Goal: Task Accomplishment & Management: Manage account settings

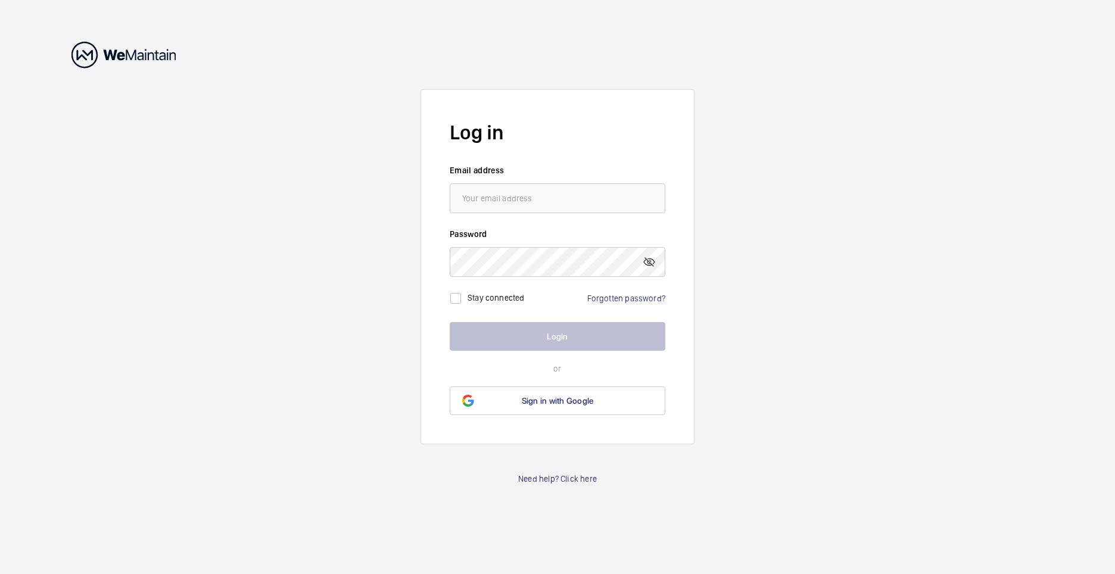
type input "[PERSON_NAME][EMAIL_ADDRESS][PERSON_NAME][DOMAIN_NAME]"
click at [616, 297] on link "Forgotten password?" at bounding box center [626, 299] width 78 height 10
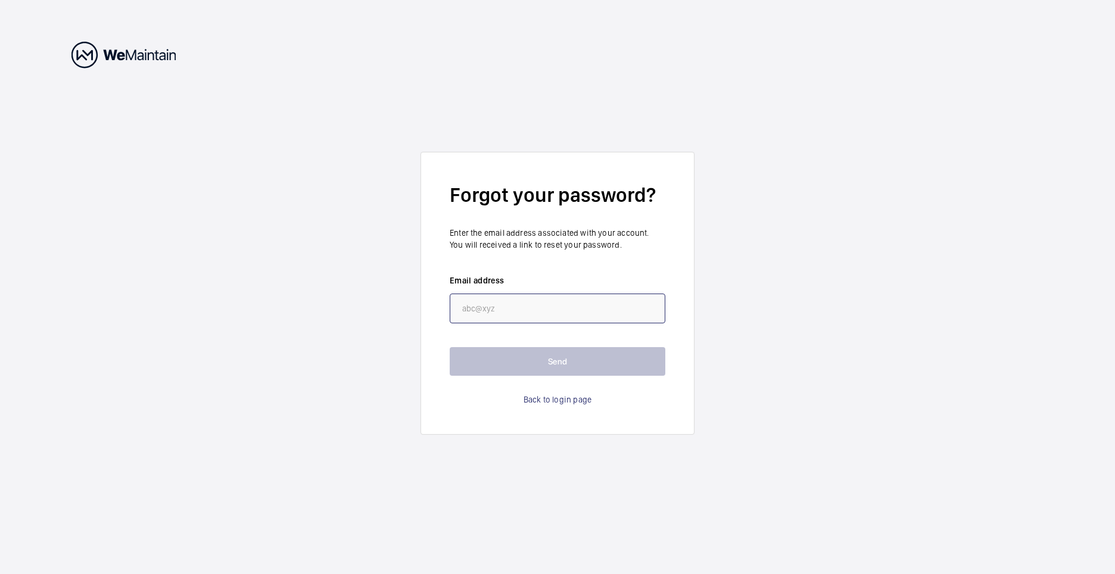
click at [537, 308] on input "email" at bounding box center [558, 309] width 216 height 30
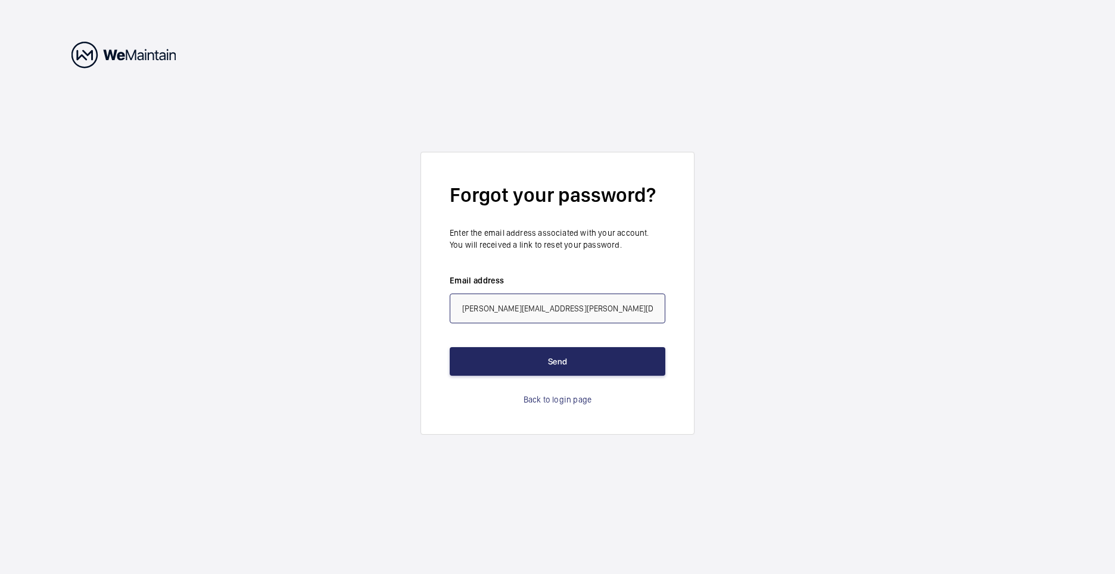
type input "[PERSON_NAME][EMAIL_ADDRESS][PERSON_NAME][DOMAIN_NAME]"
click at [556, 366] on button "Send" at bounding box center [558, 361] width 216 height 29
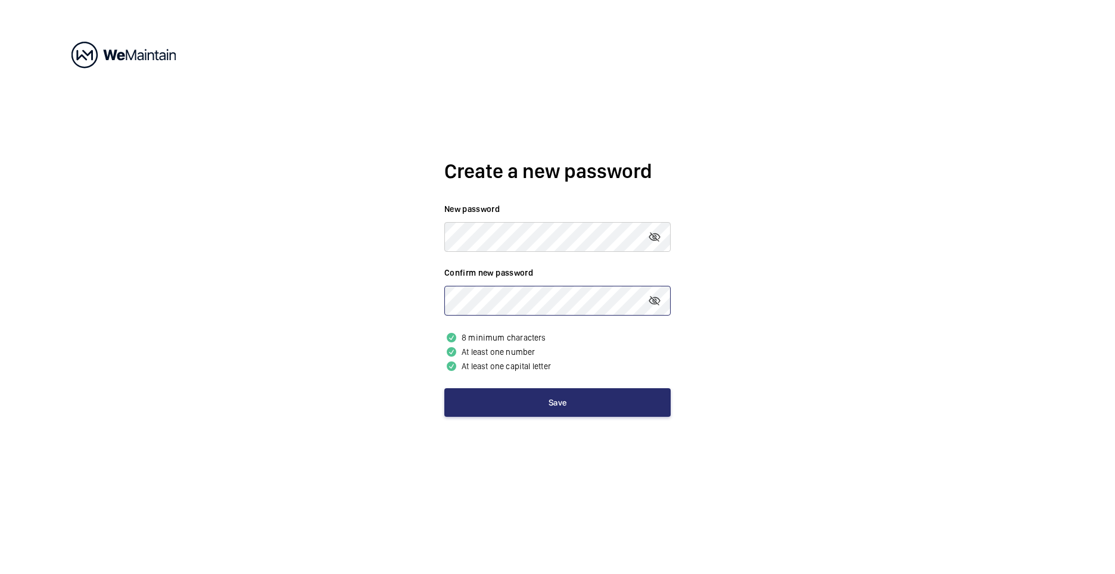
click at [444, 388] on button "Save" at bounding box center [557, 402] width 226 height 29
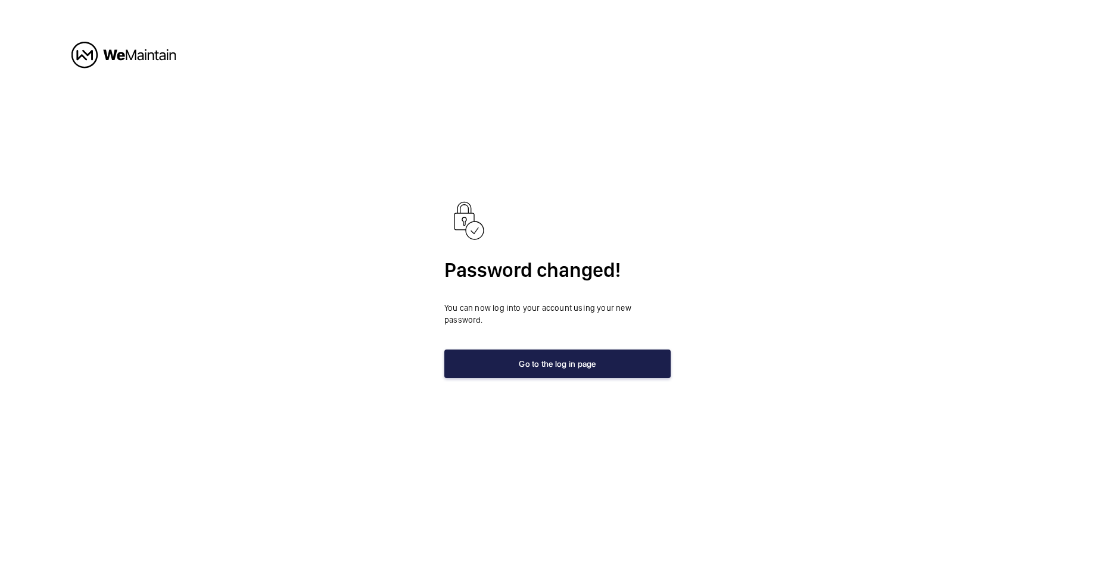
click at [600, 357] on button "Go to the log in page" at bounding box center [557, 364] width 226 height 29
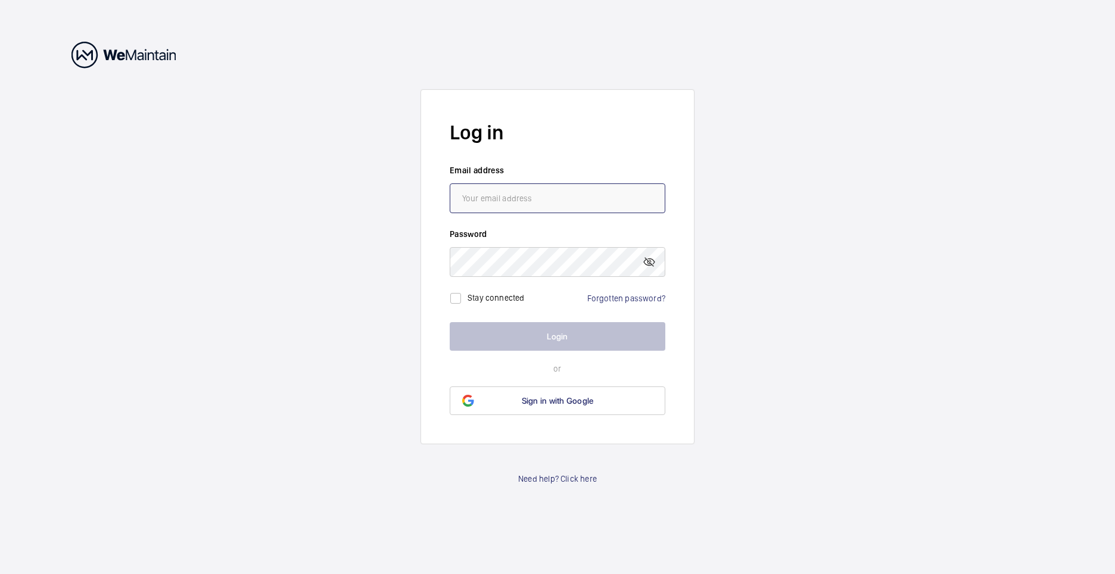
click at [532, 206] on input "email" at bounding box center [558, 198] width 216 height 30
type input "[PERSON_NAME][EMAIL_ADDRESS][PERSON_NAME][DOMAIN_NAME]"
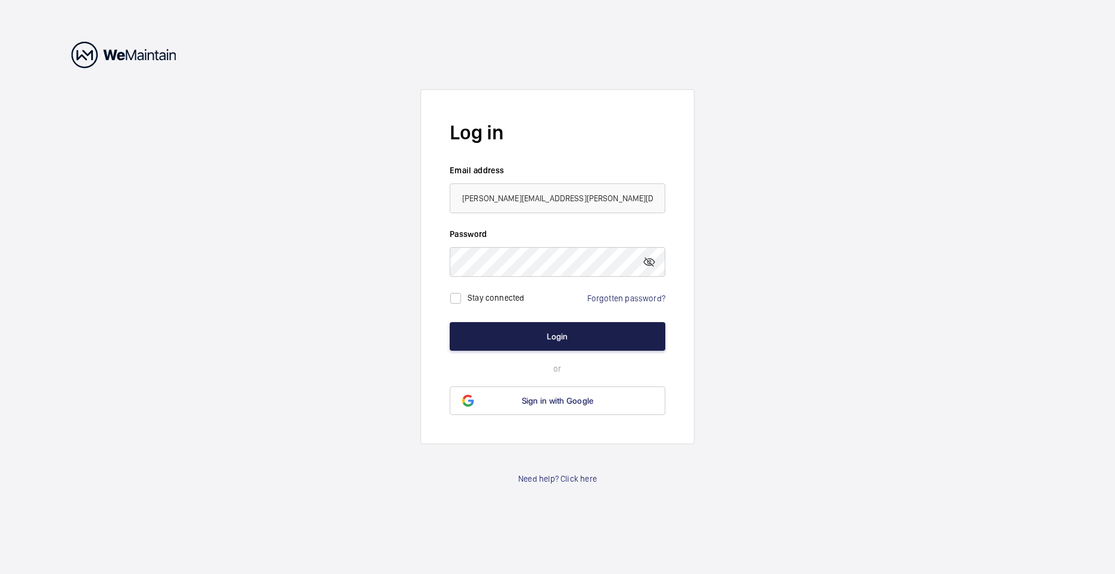
click at [566, 330] on button "Login" at bounding box center [558, 336] width 216 height 29
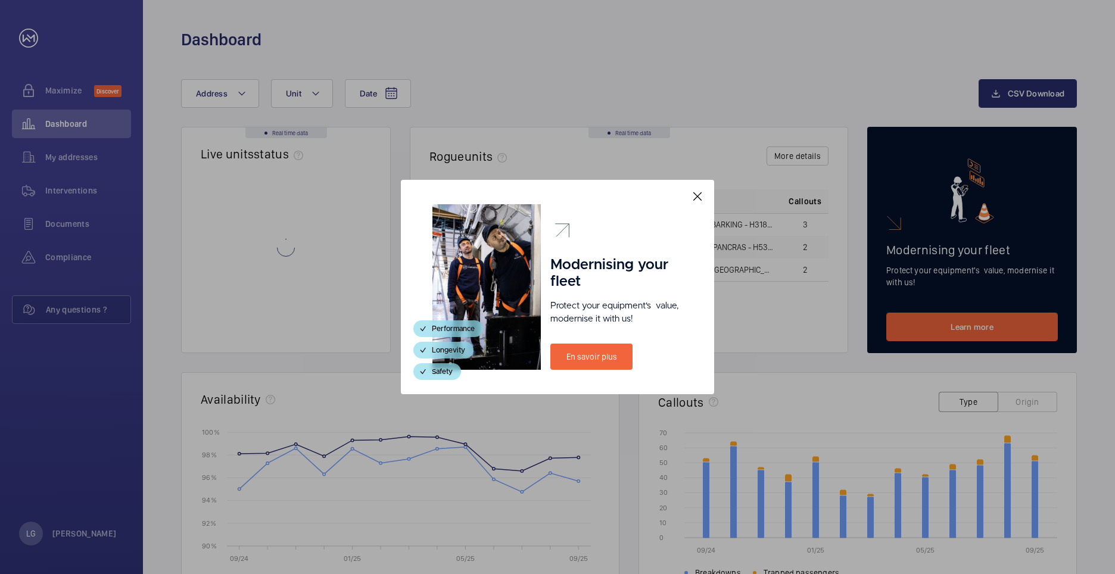
click at [694, 195] on mat-icon at bounding box center [697, 196] width 14 height 14
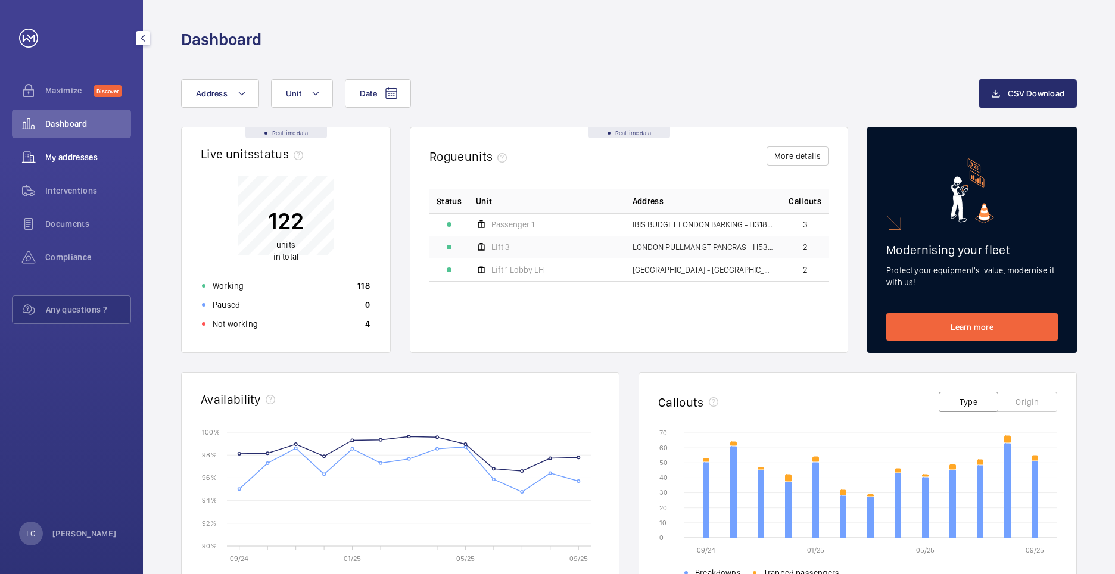
click at [60, 158] on span "My addresses" at bounding box center [88, 157] width 86 height 12
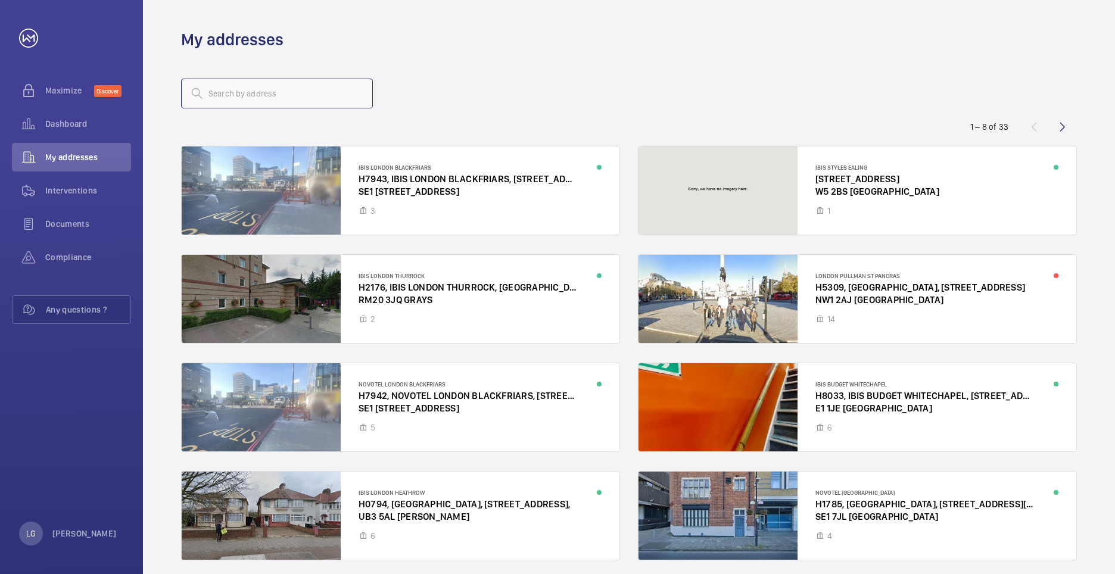
click at [271, 88] on input "text" at bounding box center [277, 94] width 192 height 30
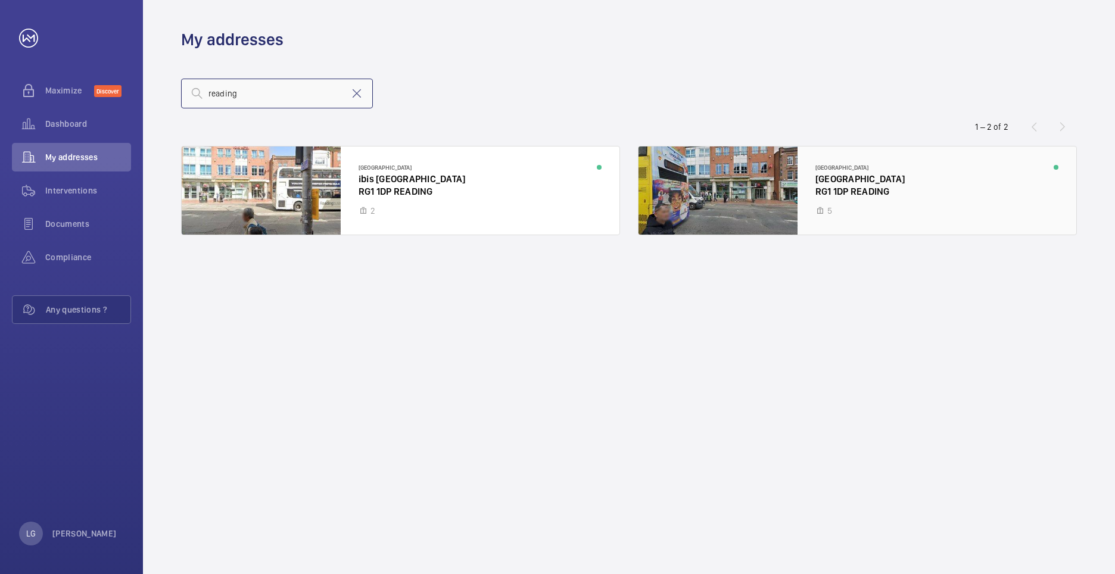
type input "reading"
click at [743, 204] on div at bounding box center [857, 190] width 438 height 88
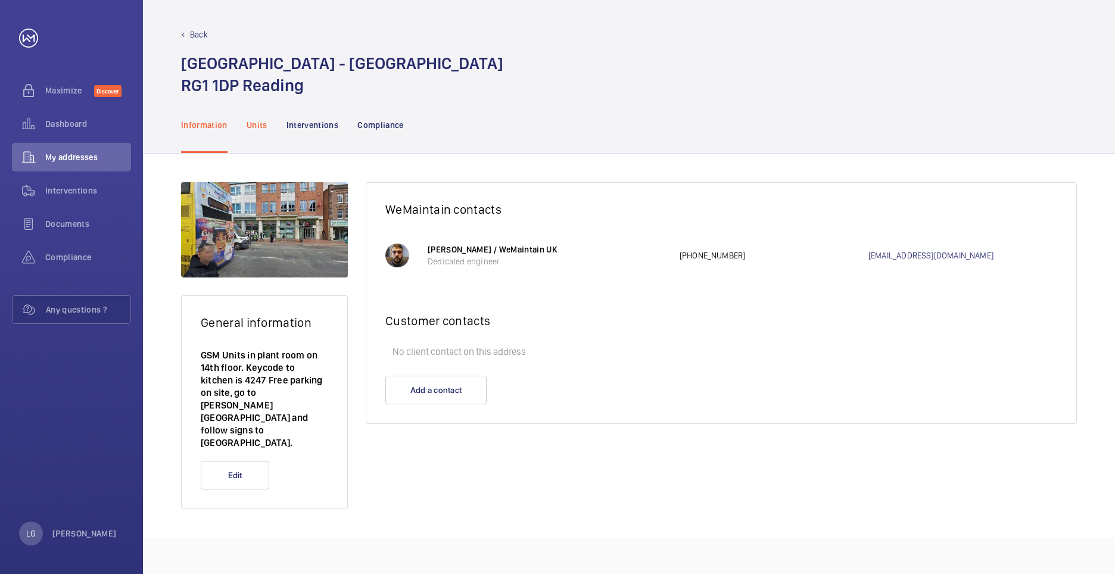
click at [252, 118] on div "Units" at bounding box center [257, 124] width 21 height 57
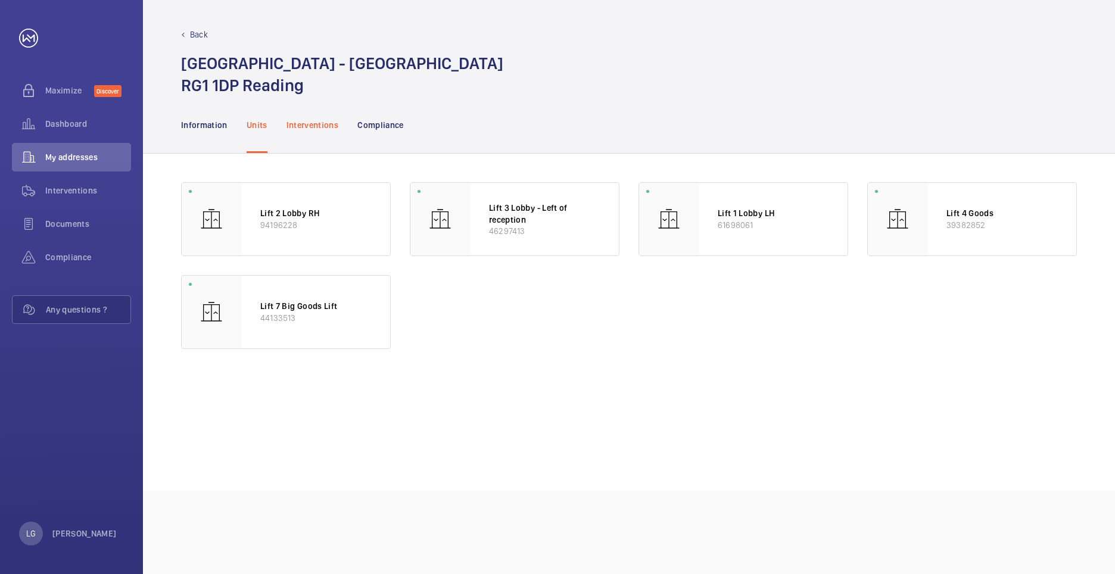
click at [308, 124] on p "Interventions" at bounding box center [312, 125] width 52 height 12
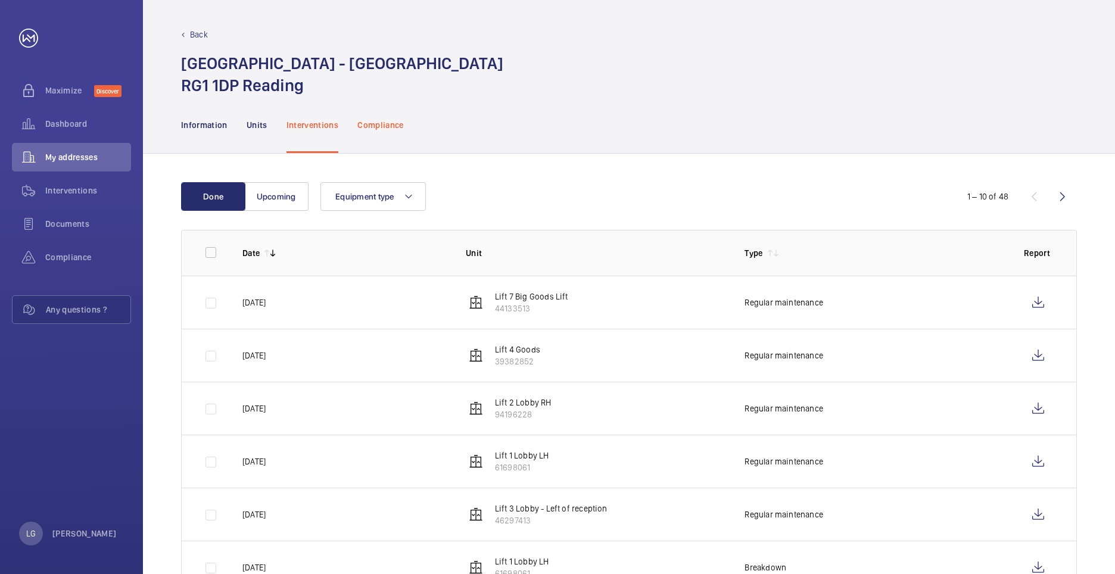
click at [373, 122] on p "Compliance" at bounding box center [380, 125] width 46 height 12
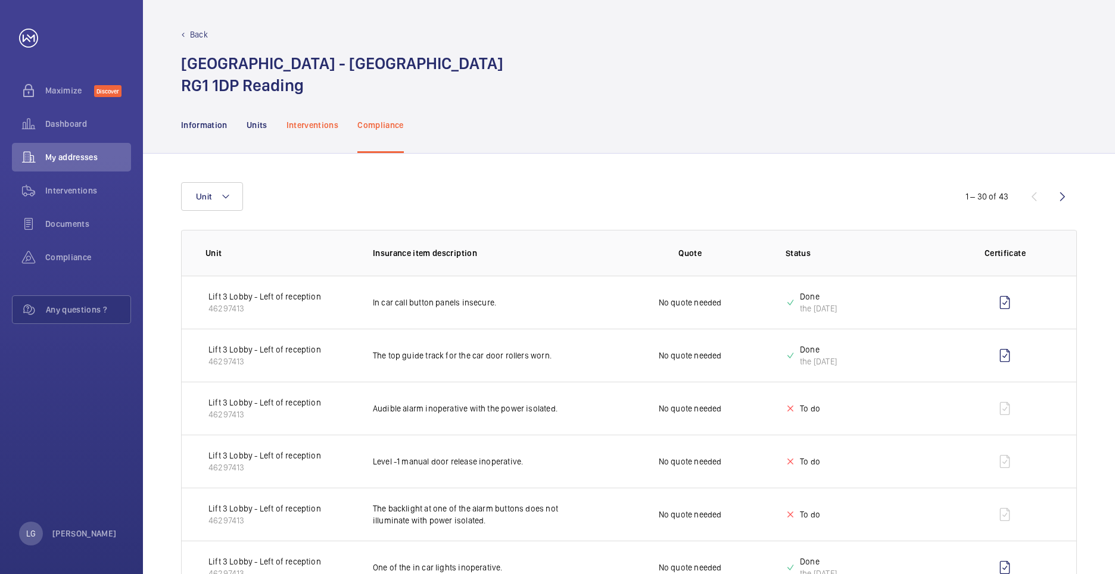
click at [323, 125] on p "Interventions" at bounding box center [312, 125] width 52 height 12
